Goal: Find specific page/section: Find specific page/section

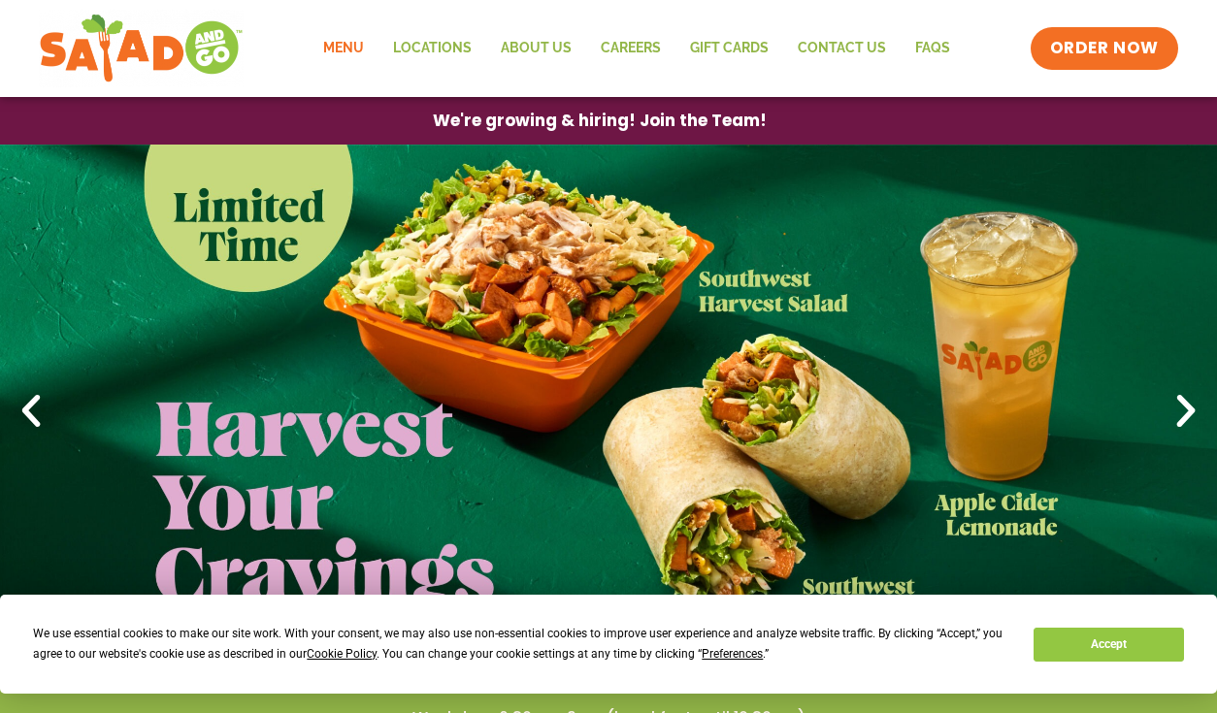
click at [353, 46] on link "Menu" at bounding box center [344, 48] width 70 height 45
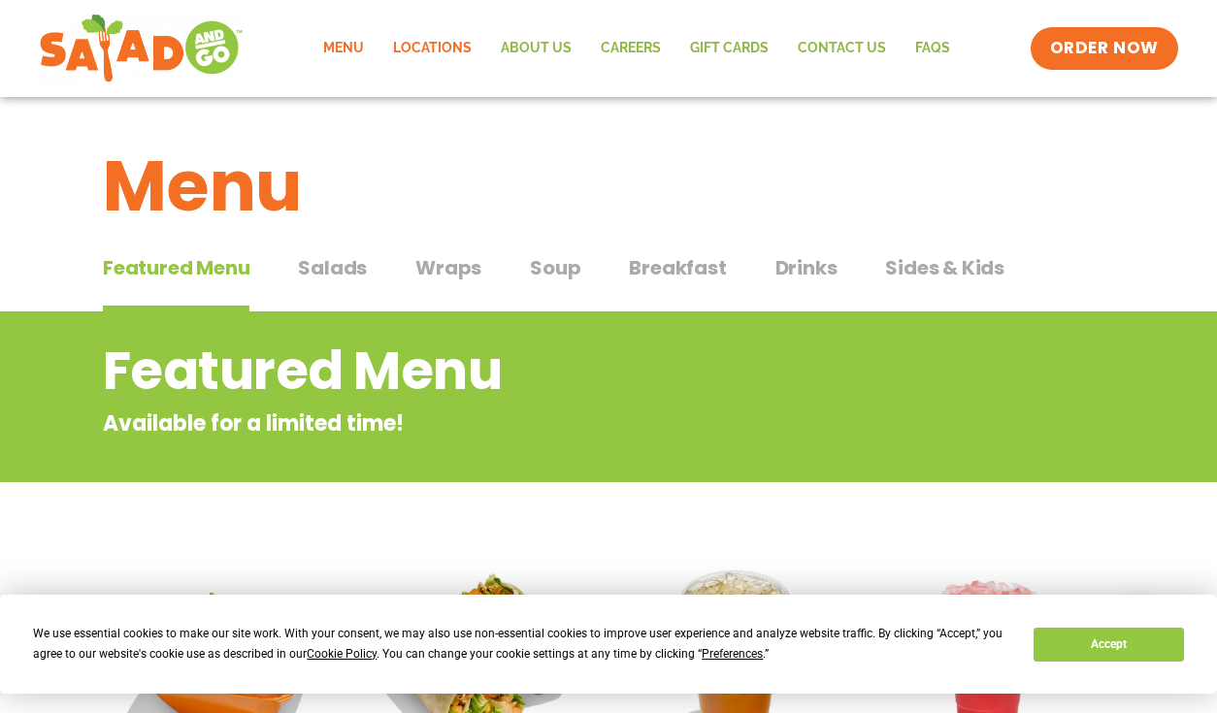
click at [428, 37] on link "Locations" at bounding box center [432, 48] width 108 height 45
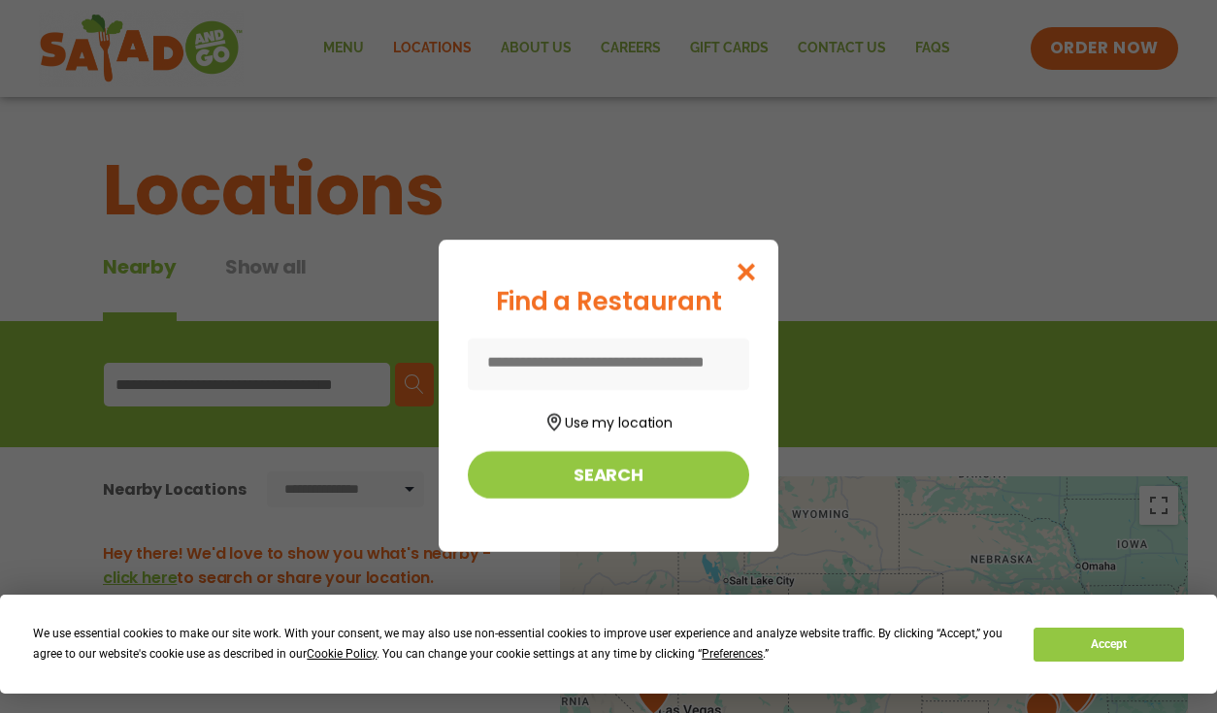
click at [602, 356] on input at bounding box center [608, 364] width 281 height 51
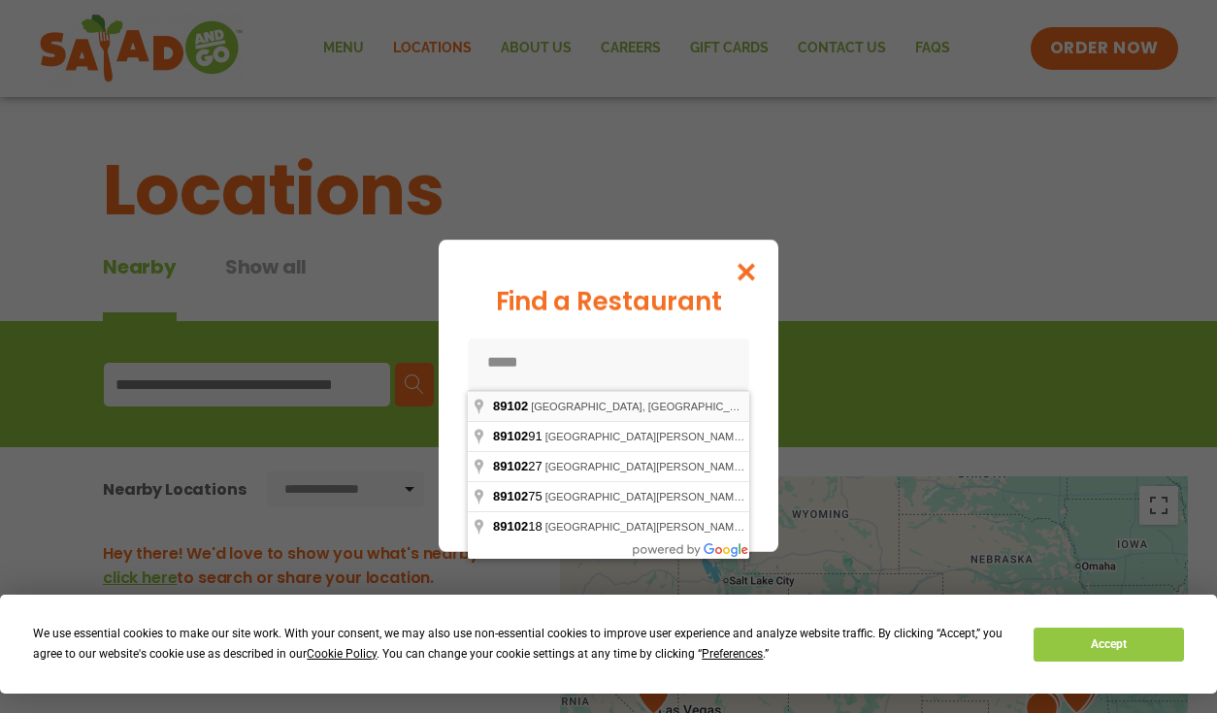
type input "**********"
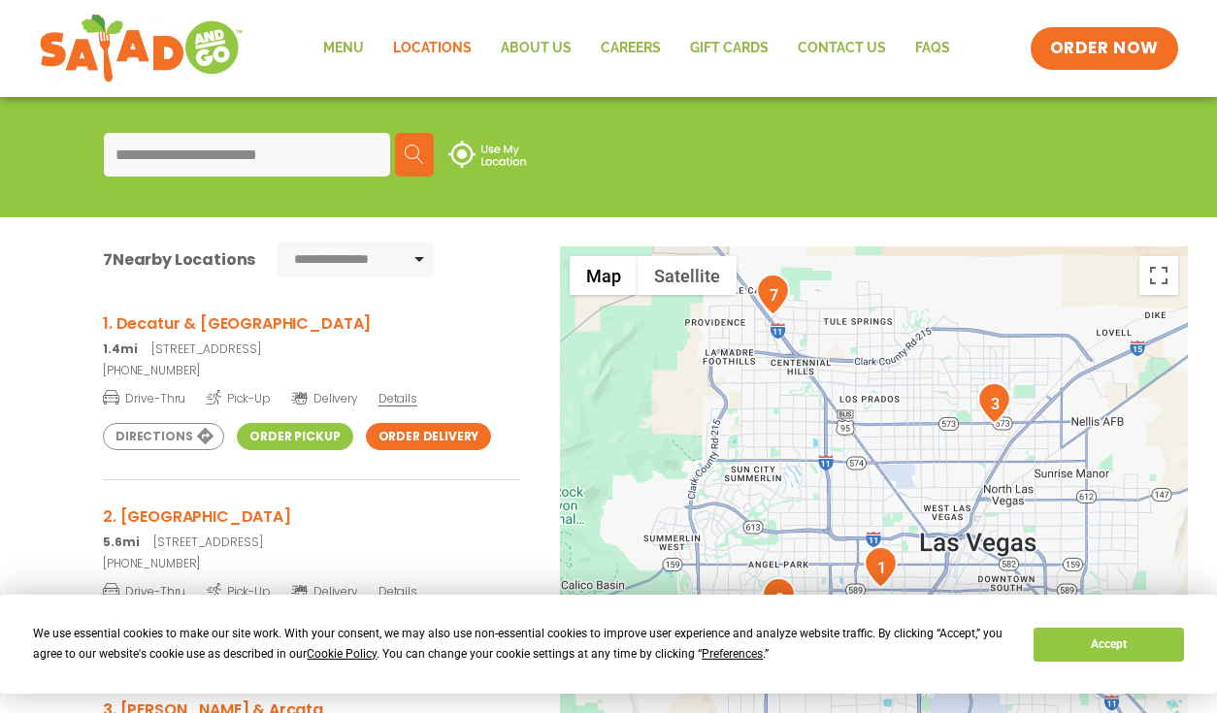
scroll to position [251, 0]
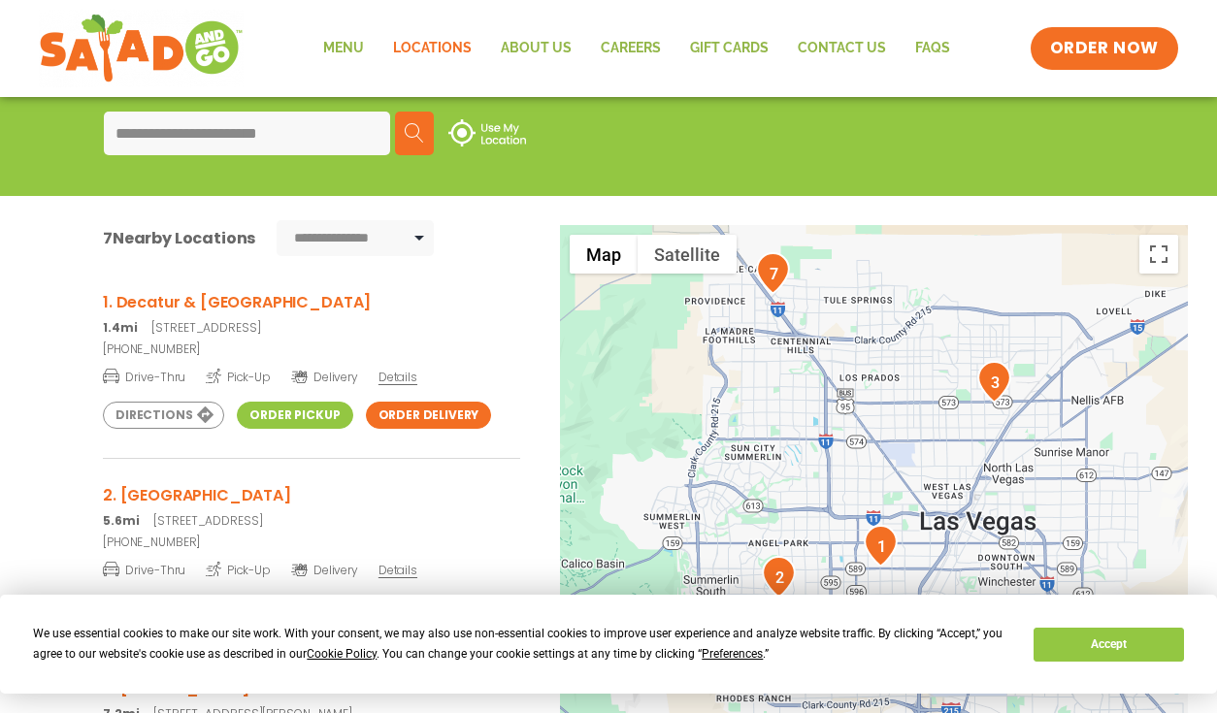
click at [213, 299] on h3 "1. Decatur & Sahara" at bounding box center [311, 302] width 417 height 24
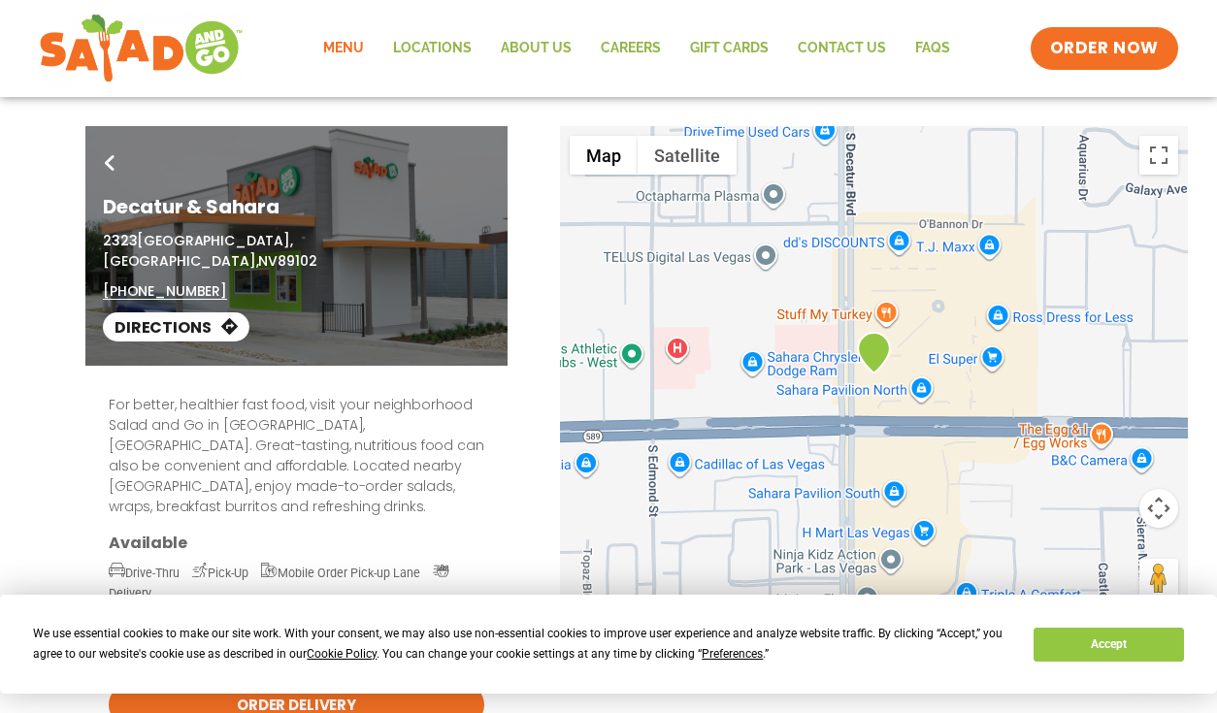
click at [369, 47] on link "Menu" at bounding box center [344, 48] width 70 height 45
